Goal: Book appointment/travel/reservation

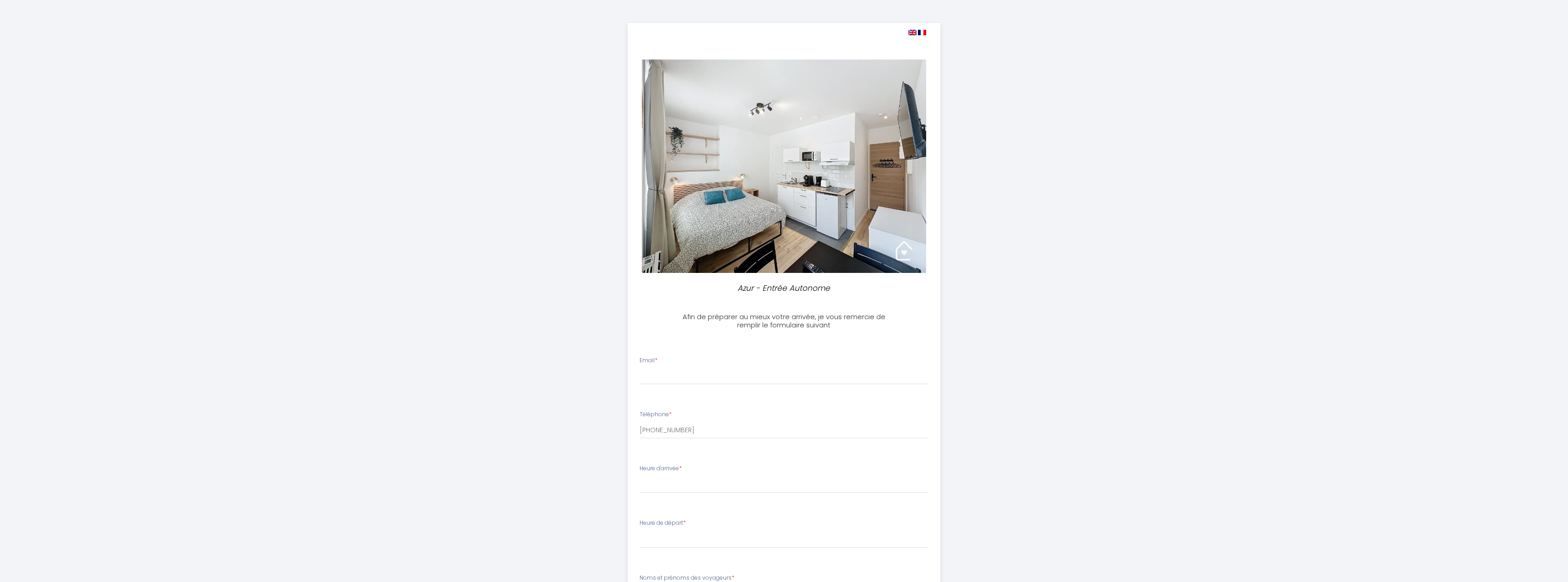
select select
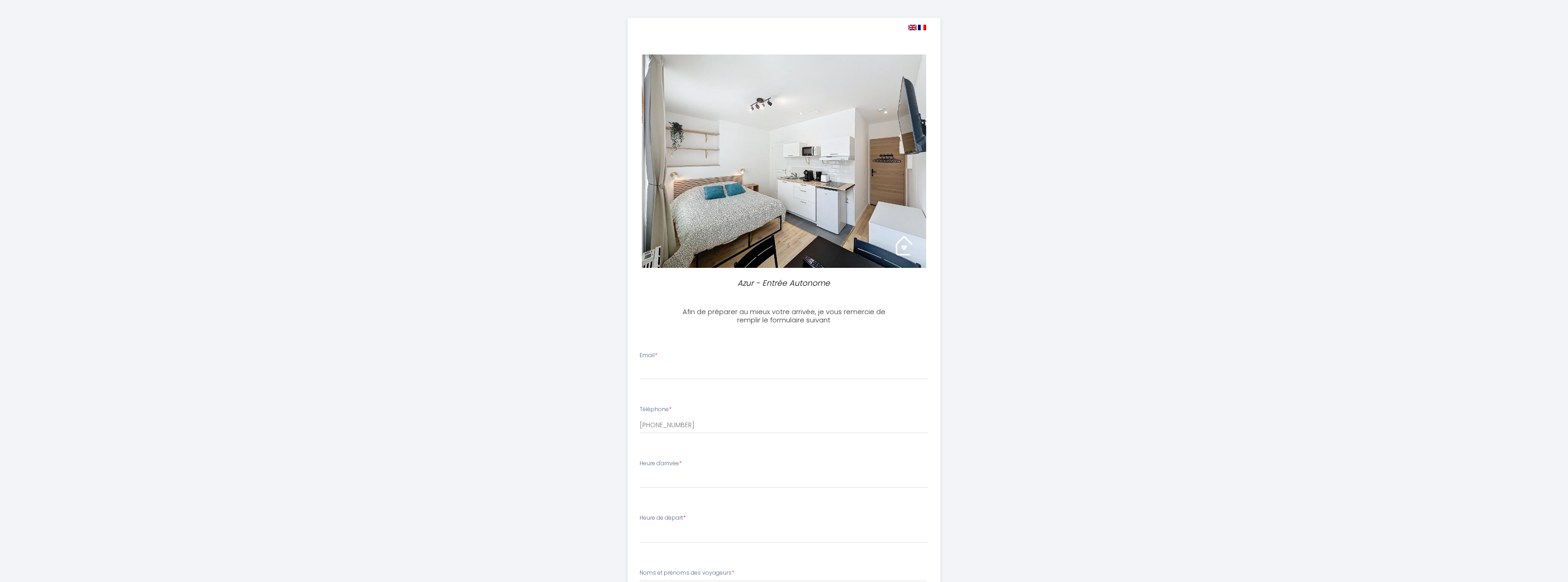
scroll to position [1, 0]
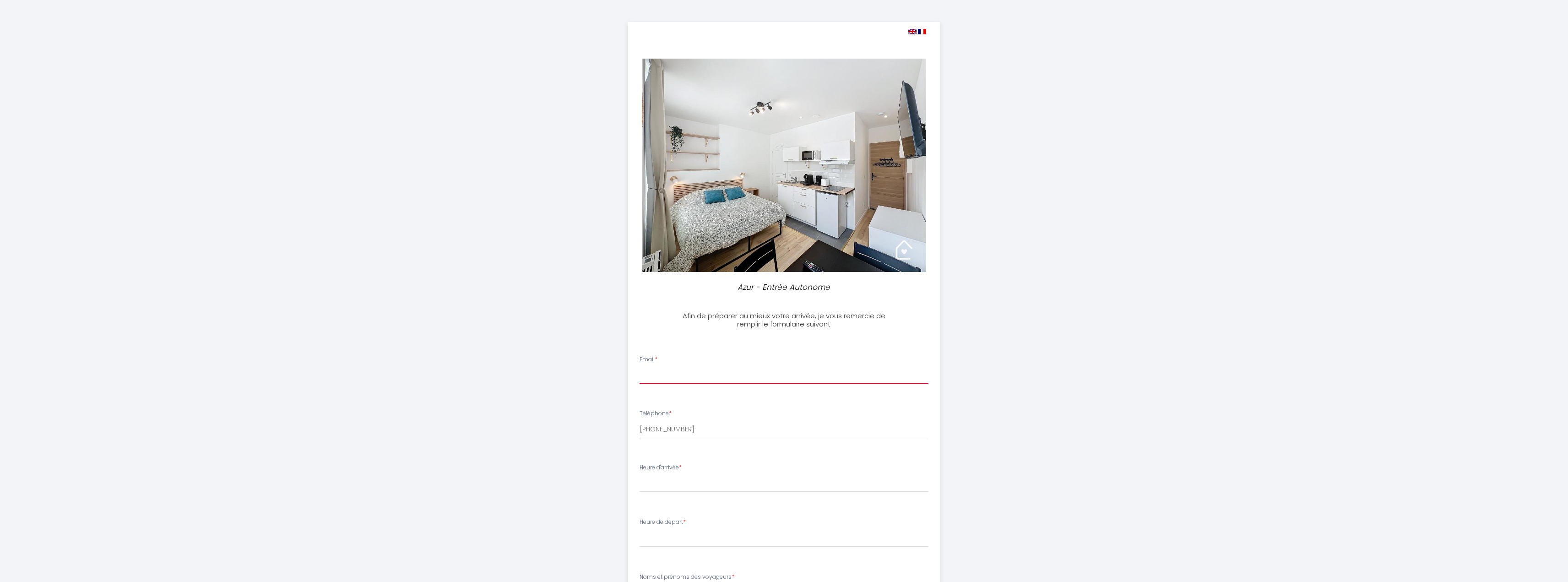
click at [662, 373] on input "Email *" at bounding box center [784, 376] width 289 height 17
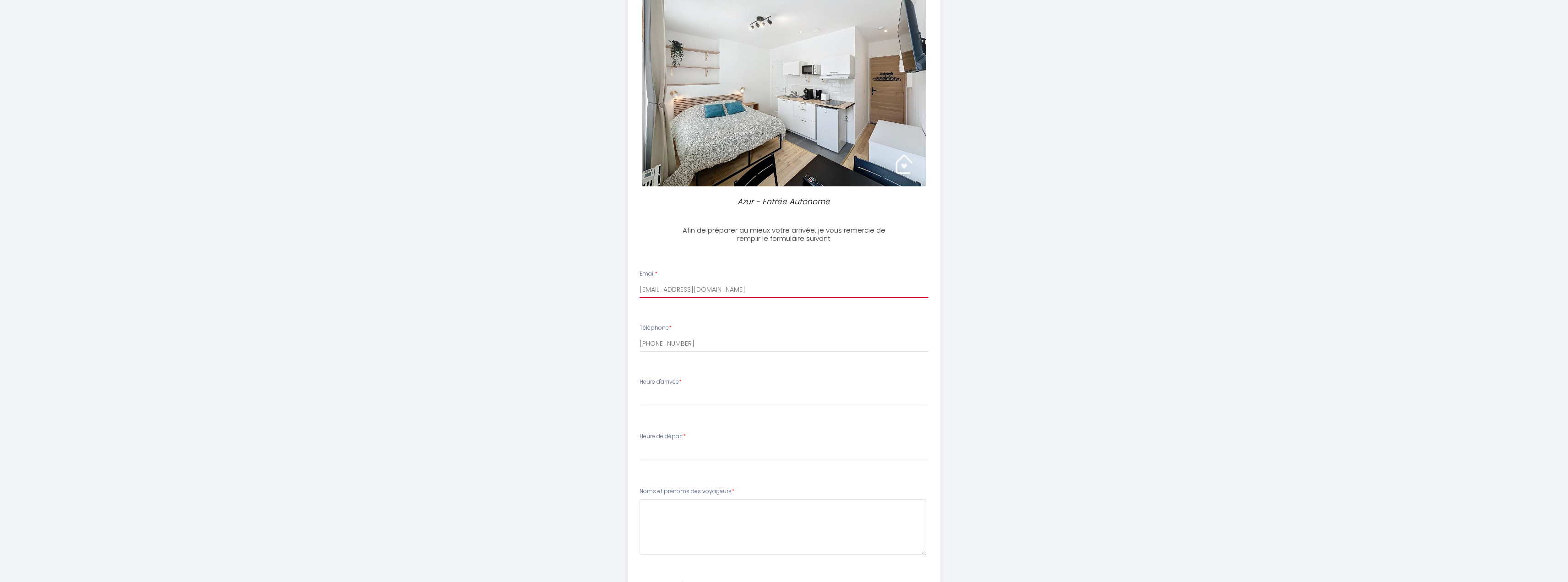
scroll to position [93, 0]
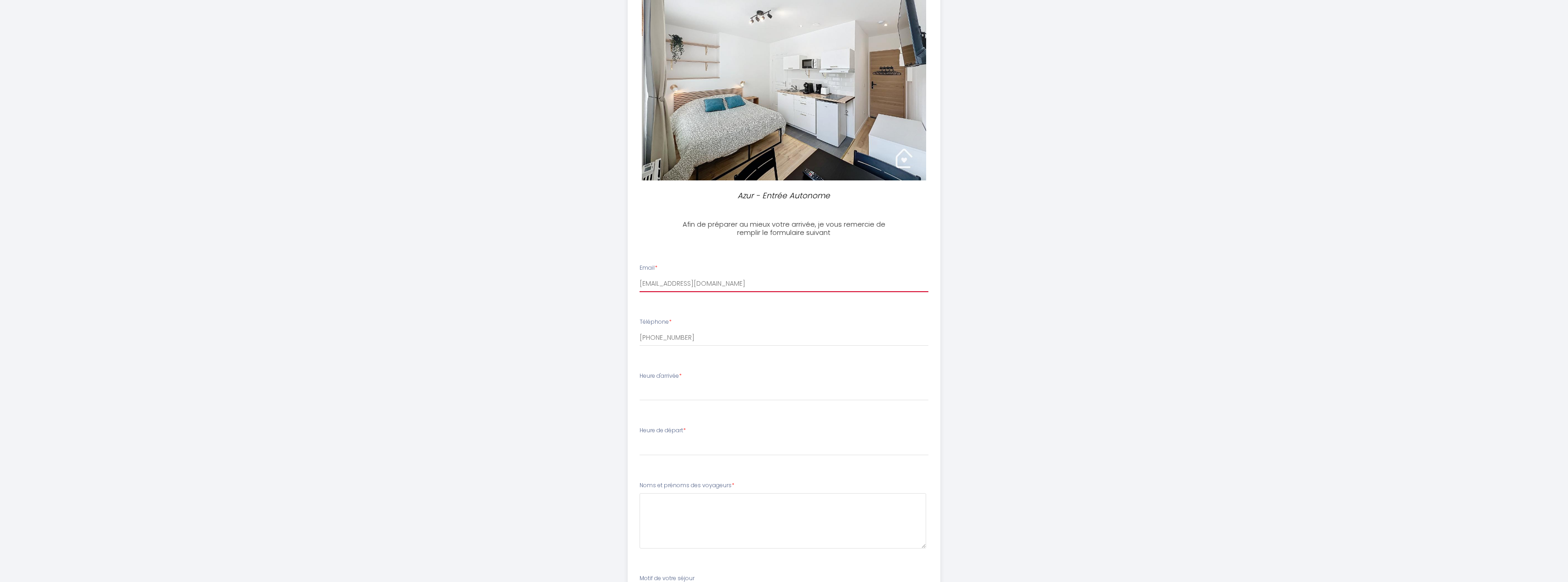
type input "[EMAIL_ADDRESS][DOMAIN_NAME]"
click at [674, 389] on select "16:00 16:30 17:00 17:30 18:00 18:30 19:00 19:30 20:00 20:30 21:00 21:30 22:00 2…" at bounding box center [784, 392] width 289 height 17
select select "17:30"
click at [640, 384] on select "16:00 16:30 17:00 17:30 18:00 18:30 19:00 19:30 20:00 20:30 21:00 21:30 22:00 2…" at bounding box center [784, 392] width 289 height 17
click at [677, 446] on select "00:00 00:30 01:00 01:30 02:00 02:30 03:00 03:30 04:00 04:30 05:00 05:30 06:00 0…" at bounding box center [784, 447] width 289 height 17
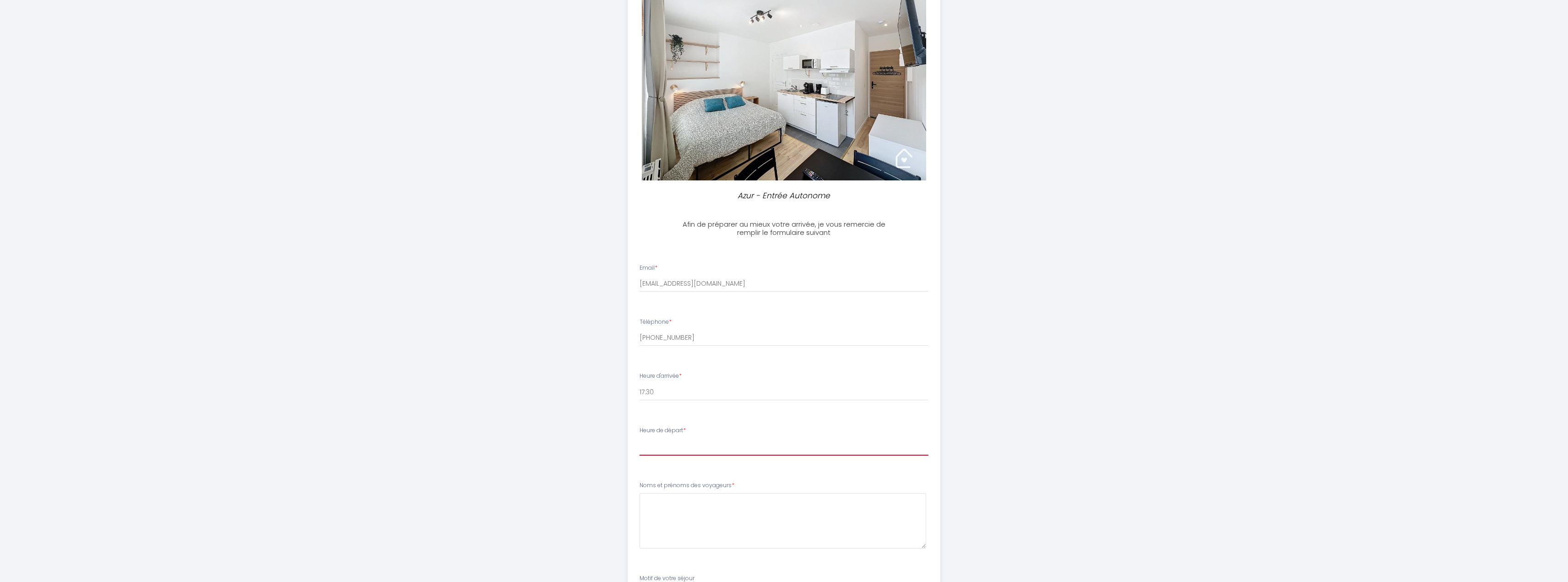
select select "09:00"
click at [640, 438] on select "00:00 00:30 01:00 01:30 02:00 02:30 03:00 03:30 04:00 04:30 05:00 05:30 06:00 0…" at bounding box center [784, 447] width 289 height 17
click at [681, 517] on voyageurs4 at bounding box center [783, 521] width 286 height 56
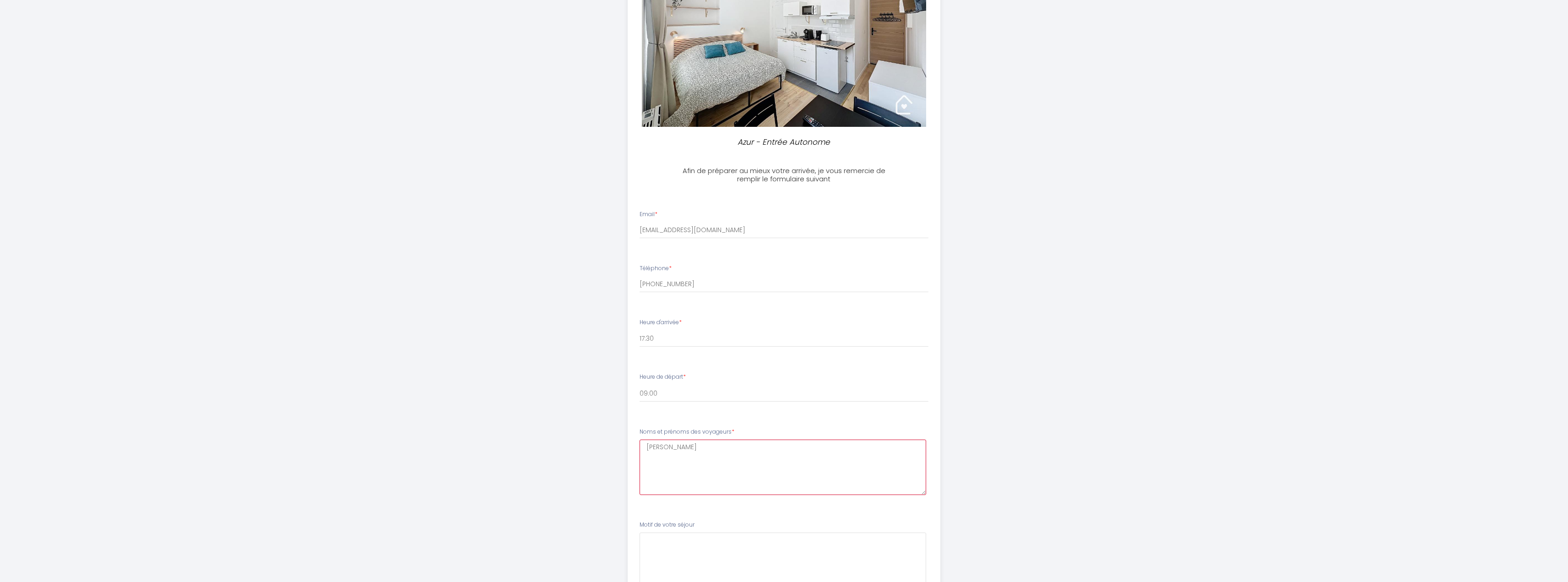
scroll to position [230, 0]
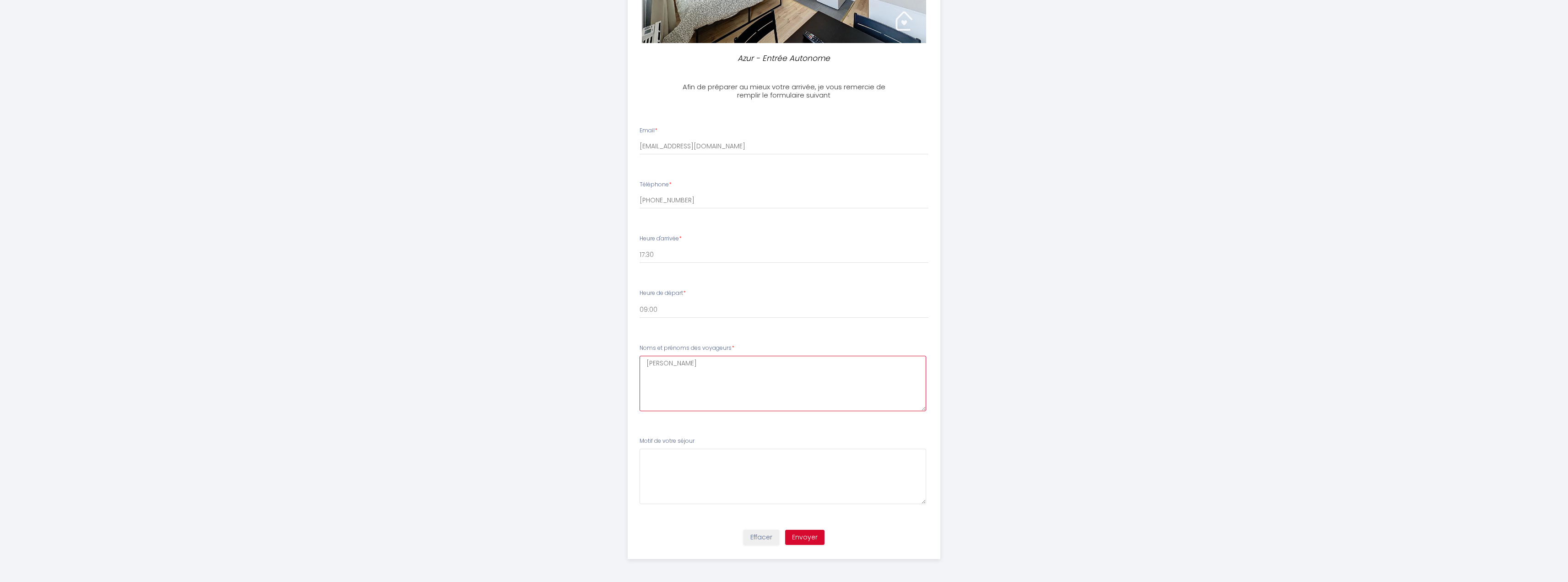
type voyageurs4 "[PERSON_NAME]"
click at [674, 470] on séjour5 at bounding box center [783, 476] width 286 height 56
type séjour5 "Travail."
click at [811, 539] on button "Envoyer" at bounding box center [805, 537] width 40 height 15
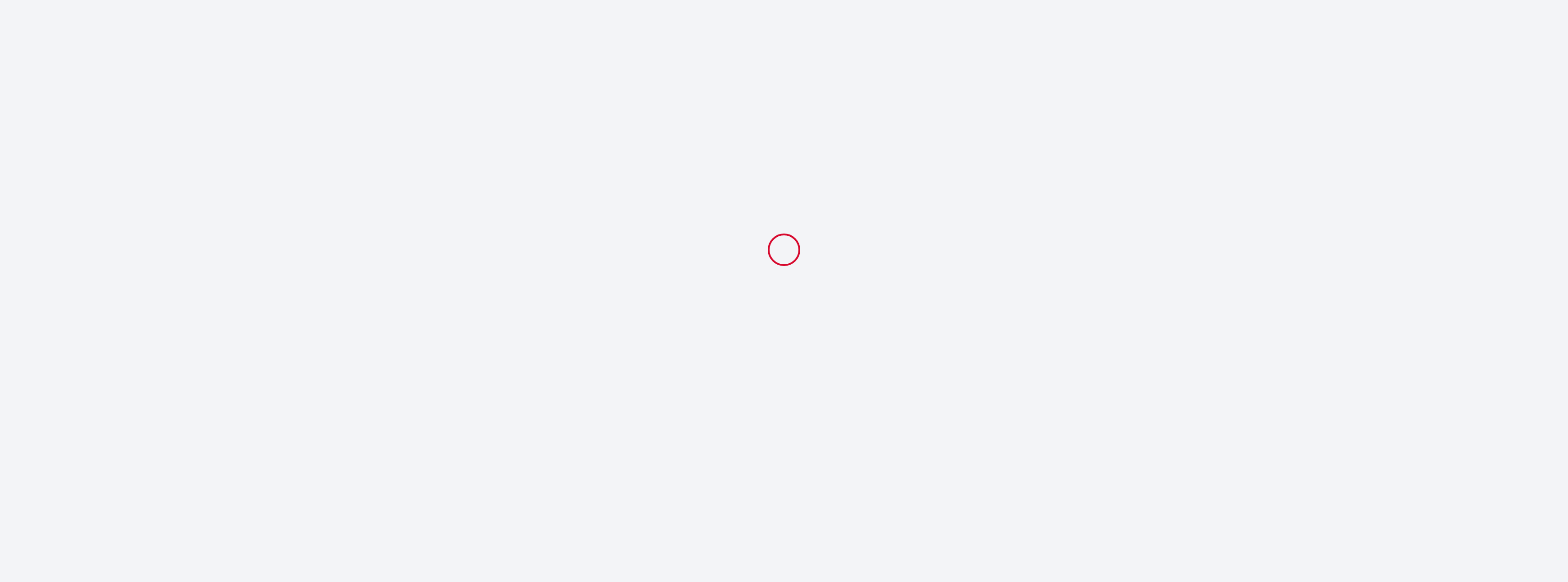
select select "17:30"
select select "09:00"
